Goal: Task Accomplishment & Management: Manage account settings

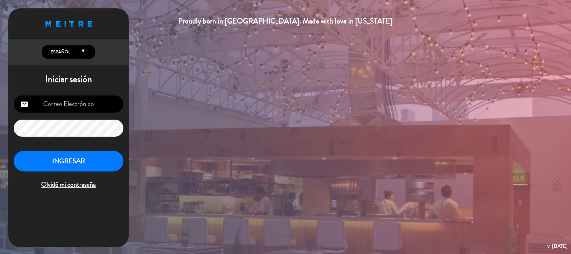
type input "[EMAIL_ADDRESS][DOMAIN_NAME]"
click at [51, 162] on button "INGRESAR" at bounding box center [69, 161] width 110 height 21
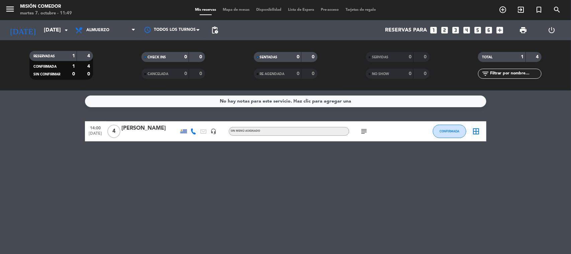
click at [176, 190] on div "No hay notas para este servicio. Haz clic para agregar una 14:00 [DATE] 4 [PERS…" at bounding box center [285, 171] width 571 height 163
drag, startPoint x: 176, startPoint y: 190, endPoint x: 386, endPoint y: 155, distance: 212.4
click at [179, 190] on div "No hay notas para este servicio. Haz clic para agregar una 14:00 [DATE] 4 [PERS…" at bounding box center [285, 171] width 571 height 163
click at [365, 127] on icon "subject" at bounding box center [364, 131] width 8 height 8
click at [338, 176] on div "No hay notas para este servicio. Haz clic para agregar una 14:00 [DATE] 4 [PERS…" at bounding box center [285, 171] width 571 height 163
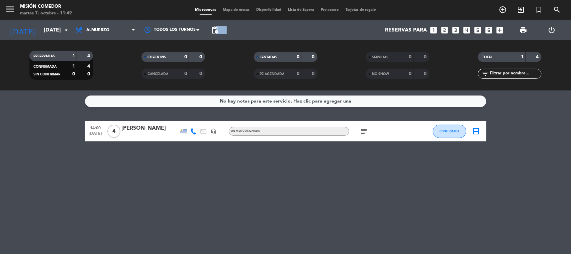
click at [222, 28] on div "[DATE] [DATE] arrow_drop_down Todos los servicios Almuerzo Cena Almuerzo Todos …" at bounding box center [285, 30] width 571 height 20
click at [218, 29] on span "pending_actions" at bounding box center [215, 30] width 8 height 8
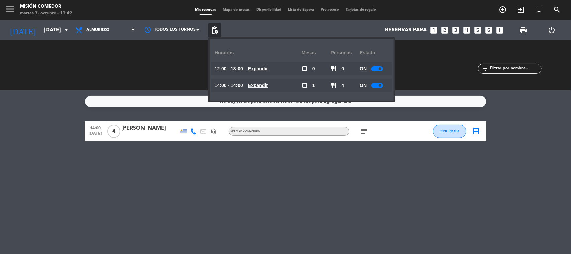
click at [378, 71] on div "ON" at bounding box center [374, 68] width 29 height 13
click at [377, 68] on div at bounding box center [377, 68] width 12 height 5
click at [381, 85] on span at bounding box center [380, 85] width 3 height 3
click at [380, 85] on span at bounding box center [380, 85] width 3 height 3
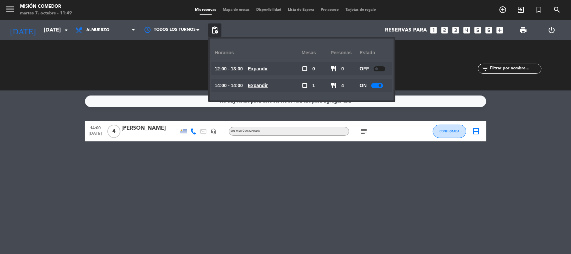
click at [381, 87] on div at bounding box center [377, 85] width 12 height 5
click at [323, 179] on div "No hay notas para este servicio. Haz clic para agregar una 14:00 [DATE] 4 [PERS…" at bounding box center [285, 171] width 571 height 163
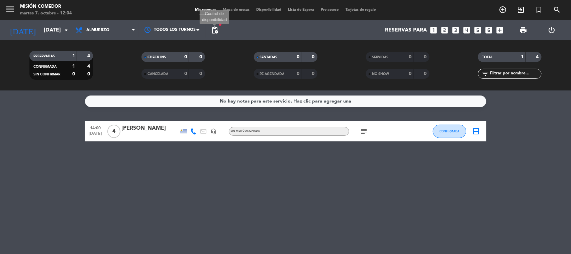
click at [211, 27] on span "pending_actions" at bounding box center [215, 30] width 8 height 8
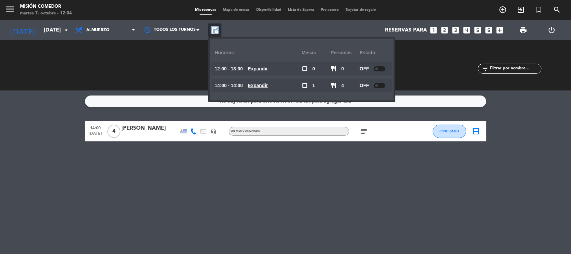
click at [211, 27] on span "pending_actions" at bounding box center [215, 30] width 8 height 8
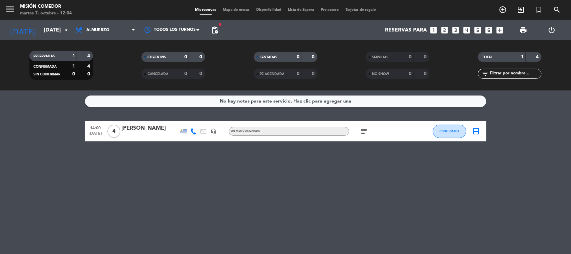
click at [41, 38] on div "[DATE] [DATE] arrow_drop_down" at bounding box center [38, 30] width 67 height 20
click at [45, 33] on div "[DATE] [DATE] arrow_drop_down" at bounding box center [38, 30] width 67 height 20
click at [45, 33] on input "[DATE]" at bounding box center [75, 30] width 71 height 13
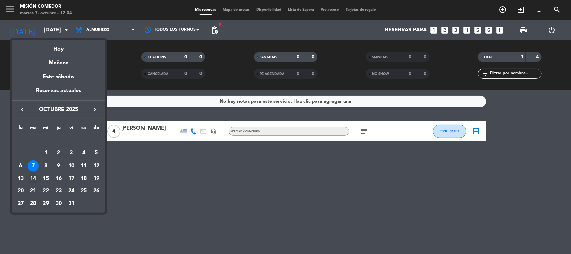
click at [34, 176] on div "14" at bounding box center [33, 178] width 11 height 11
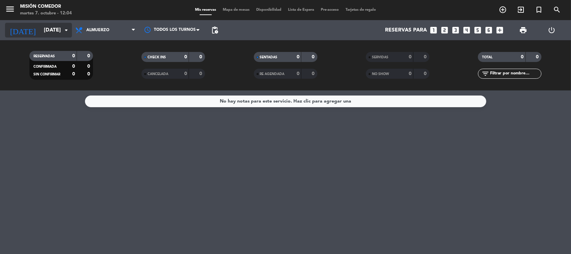
click at [56, 24] on input "[DATE]" at bounding box center [75, 30] width 71 height 13
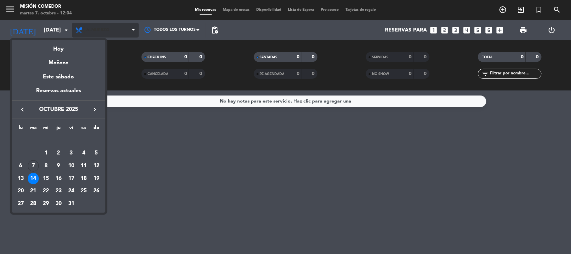
click at [79, 27] on div at bounding box center [285, 127] width 571 height 254
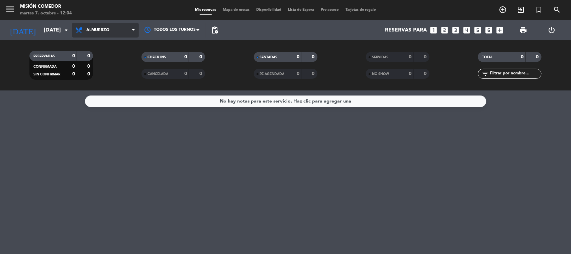
click at [88, 28] on span "Almuerzo" at bounding box center [97, 30] width 23 height 5
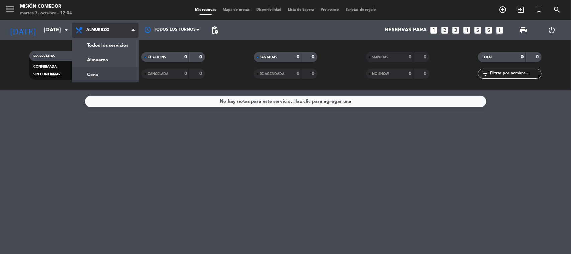
click at [108, 79] on div "menu Misión Comedor [DATE] 7. octubre - 12:04 Mis reservas Mapa de mesas Dispon…" at bounding box center [285, 45] width 571 height 90
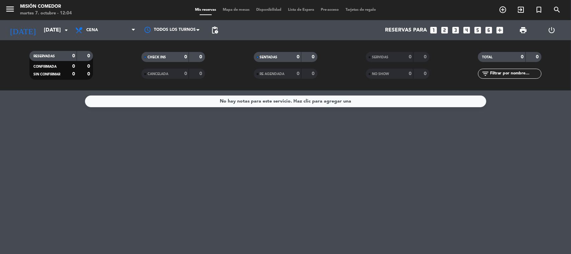
click at [109, 37] on span "Cena" at bounding box center [105, 30] width 67 height 15
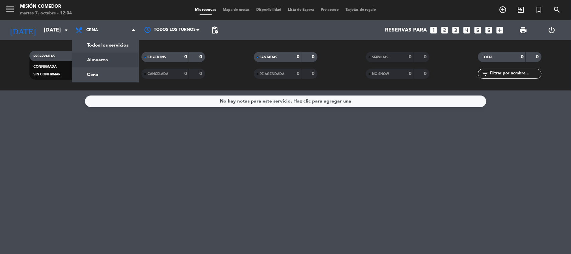
drag, startPoint x: 105, startPoint y: 61, endPoint x: 83, endPoint y: 58, distance: 21.9
click at [105, 60] on div "menu Misión Comedor [DATE] 7. octubre - 12:04 Mis reservas Mapa de mesas Dispon…" at bounding box center [285, 45] width 571 height 90
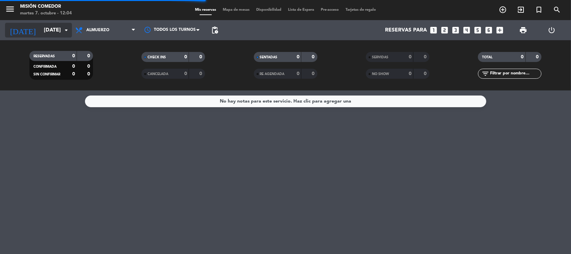
click at [49, 35] on input "[DATE]" at bounding box center [75, 30] width 71 height 13
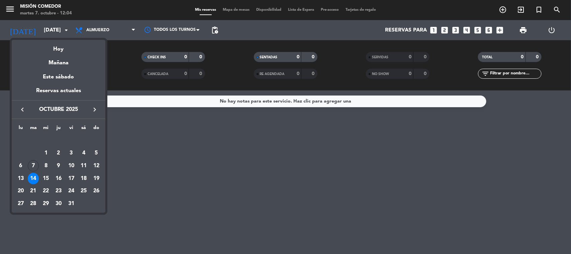
drag, startPoint x: 17, startPoint y: 182, endPoint x: 42, endPoint y: 144, distance: 45.2
click at [17, 181] on div "13" at bounding box center [20, 178] width 11 height 11
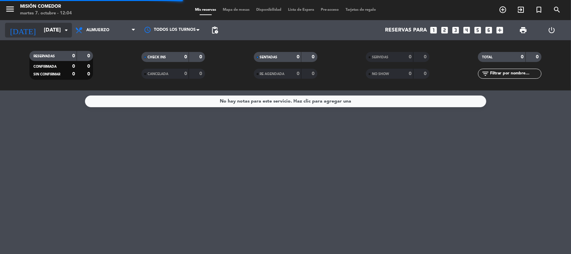
click at [56, 24] on input "[DATE]" at bounding box center [75, 30] width 71 height 13
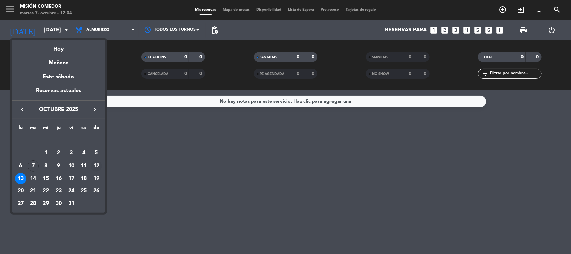
click at [92, 162] on div "12" at bounding box center [96, 165] width 11 height 11
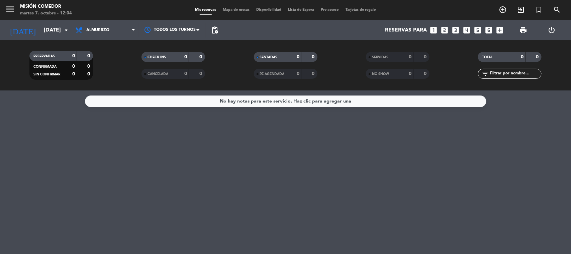
drag, startPoint x: 92, startPoint y: 162, endPoint x: 83, endPoint y: 141, distance: 23.1
click at [92, 162] on div "No hay notas para este servicio. Haz clic para agregar una" at bounding box center [285, 171] width 571 height 163
click at [34, 24] on div "[DATE] [DATE] arrow_drop_down" at bounding box center [38, 30] width 67 height 20
click at [40, 25] on input "[DATE]" at bounding box center [75, 30] width 71 height 13
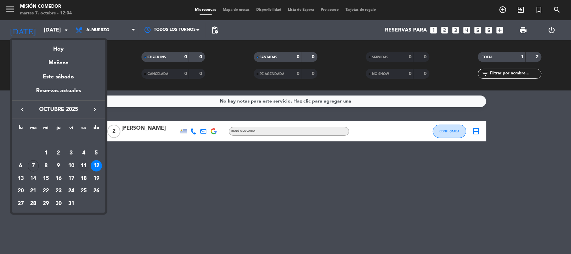
click at [82, 164] on div "11" at bounding box center [83, 165] width 11 height 11
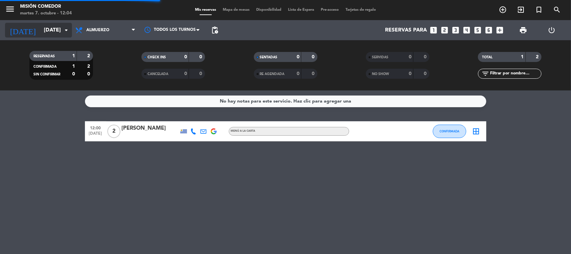
click at [20, 37] on icon "[DATE]" at bounding box center [22, 30] width 35 height 15
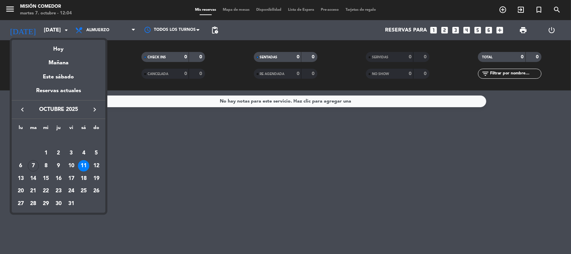
click at [74, 166] on div "10" at bounding box center [71, 165] width 11 height 11
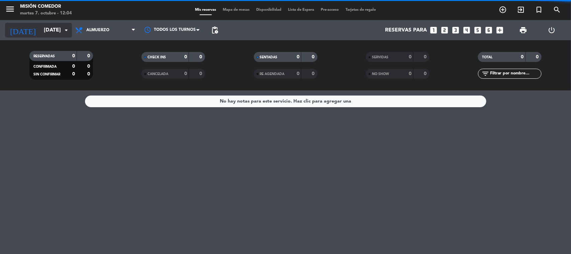
click at [61, 32] on input "[DATE]" at bounding box center [75, 30] width 71 height 13
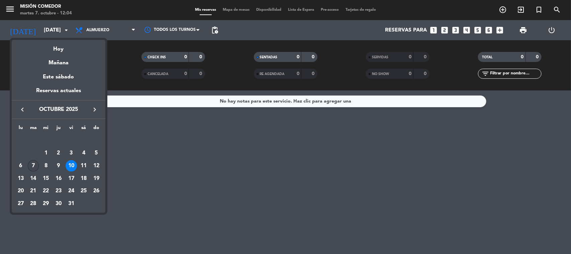
click at [33, 161] on div "7" at bounding box center [33, 165] width 11 height 11
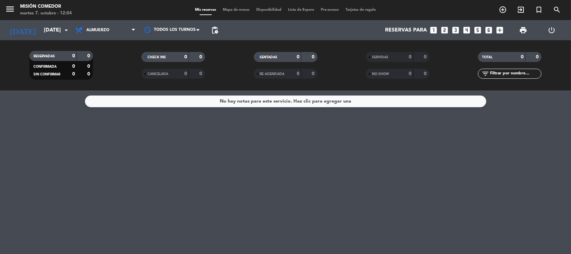
type input "[DATE]"
